Goal: Navigation & Orientation: Find specific page/section

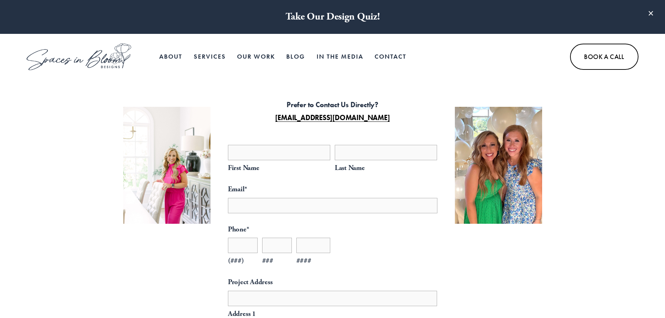
scroll to position [0, 0]
select select "**"
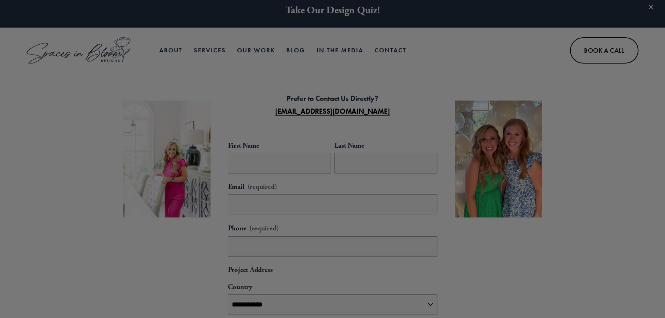
scroll to position [0, 0]
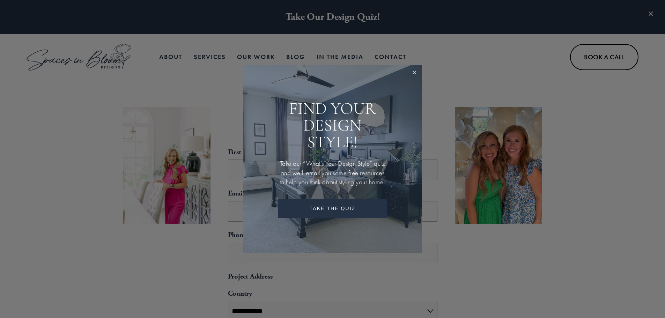
click at [412, 66] on link "Close" at bounding box center [414, 72] width 13 height 13
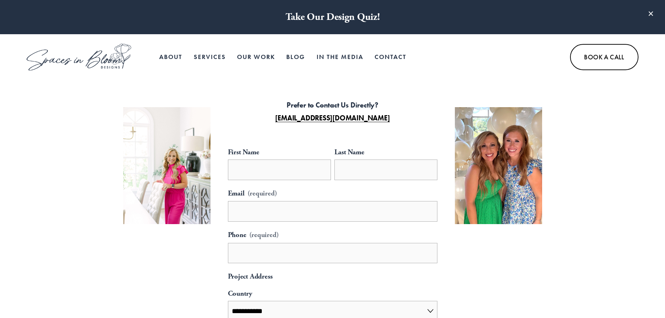
click at [261, 56] on link "Our Work" at bounding box center [256, 57] width 38 height 14
click at [262, 57] on link "Our Work" at bounding box center [256, 57] width 38 height 14
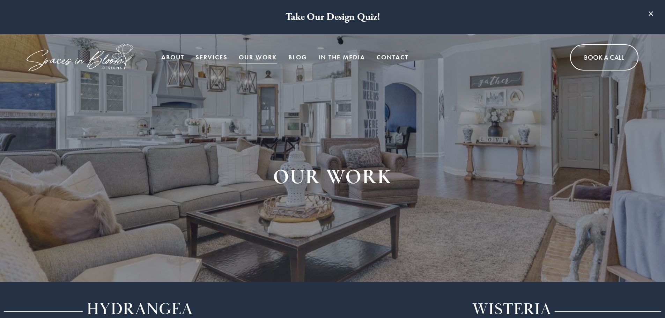
click at [343, 17] on link at bounding box center [332, 17] width 665 height 34
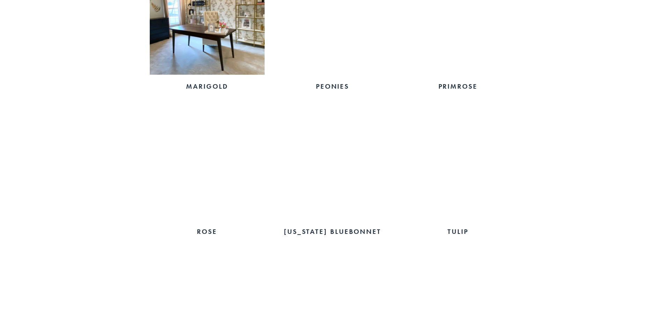
scroll to position [1141, 0]
